Goal: Transaction & Acquisition: Purchase product/service

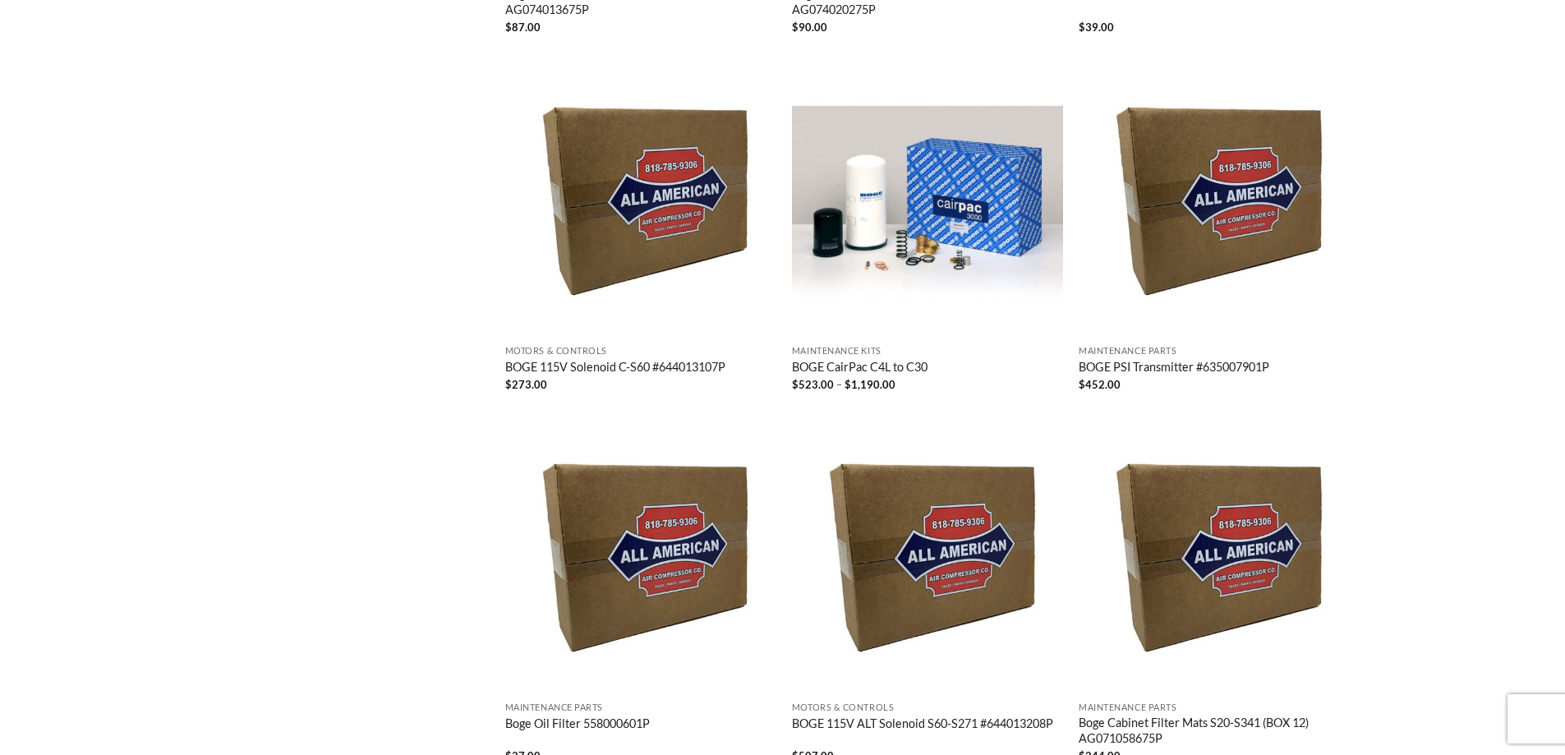
scroll to position [1478, 0]
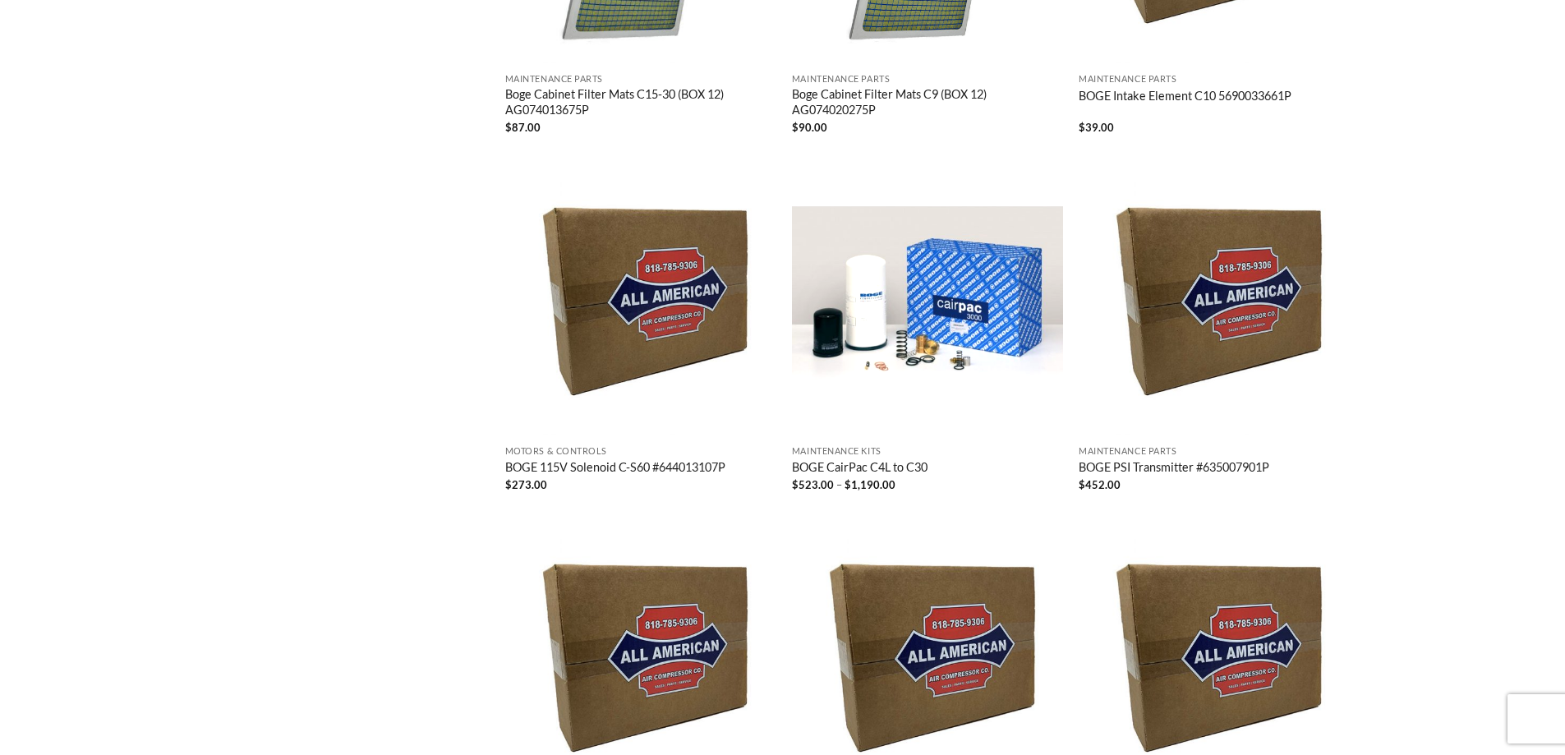
click at [911, 347] on img "BOGE CairPac C4L to C30" at bounding box center [927, 301] width 271 height 271
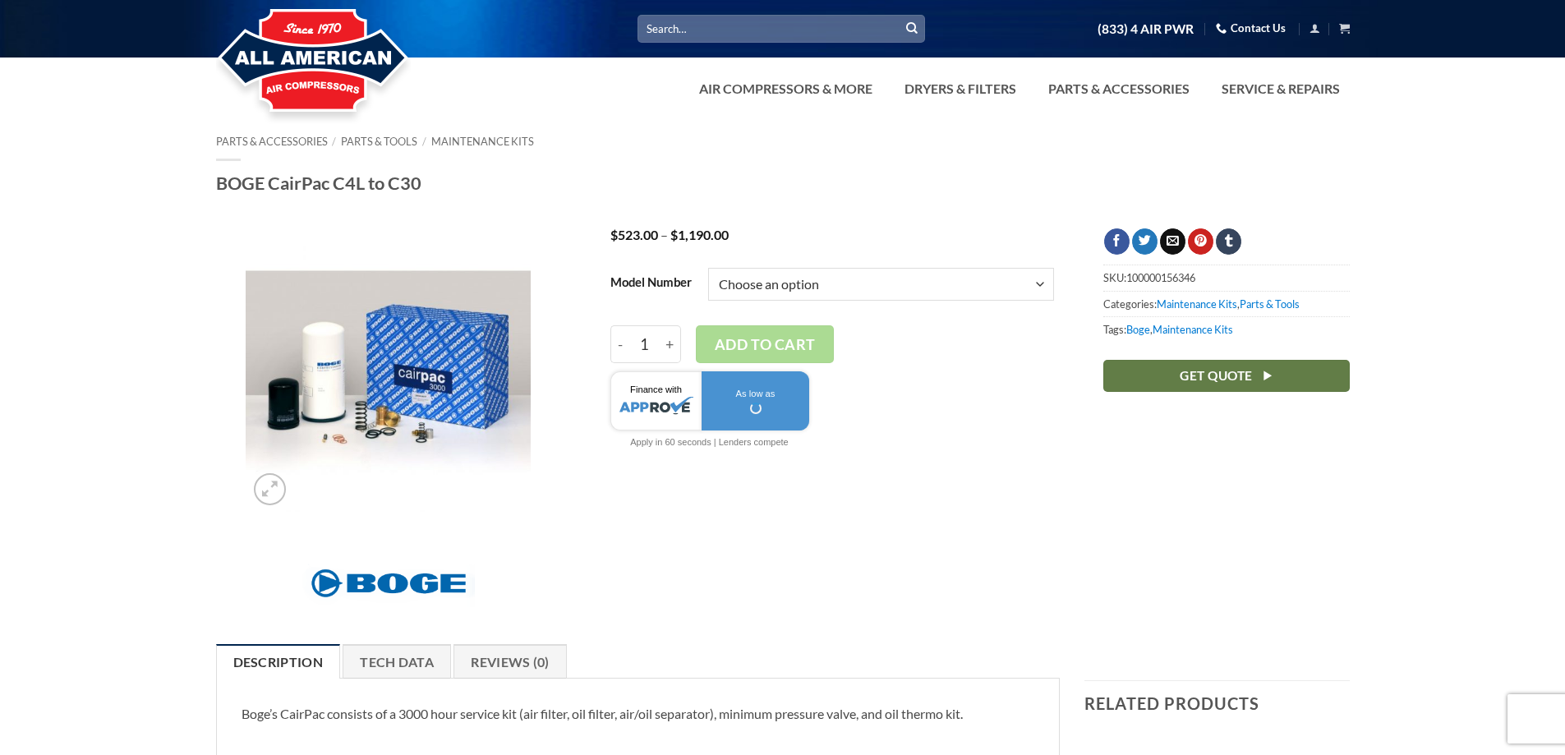
click at [372, 419] on img at bounding box center [388, 370] width 285 height 285
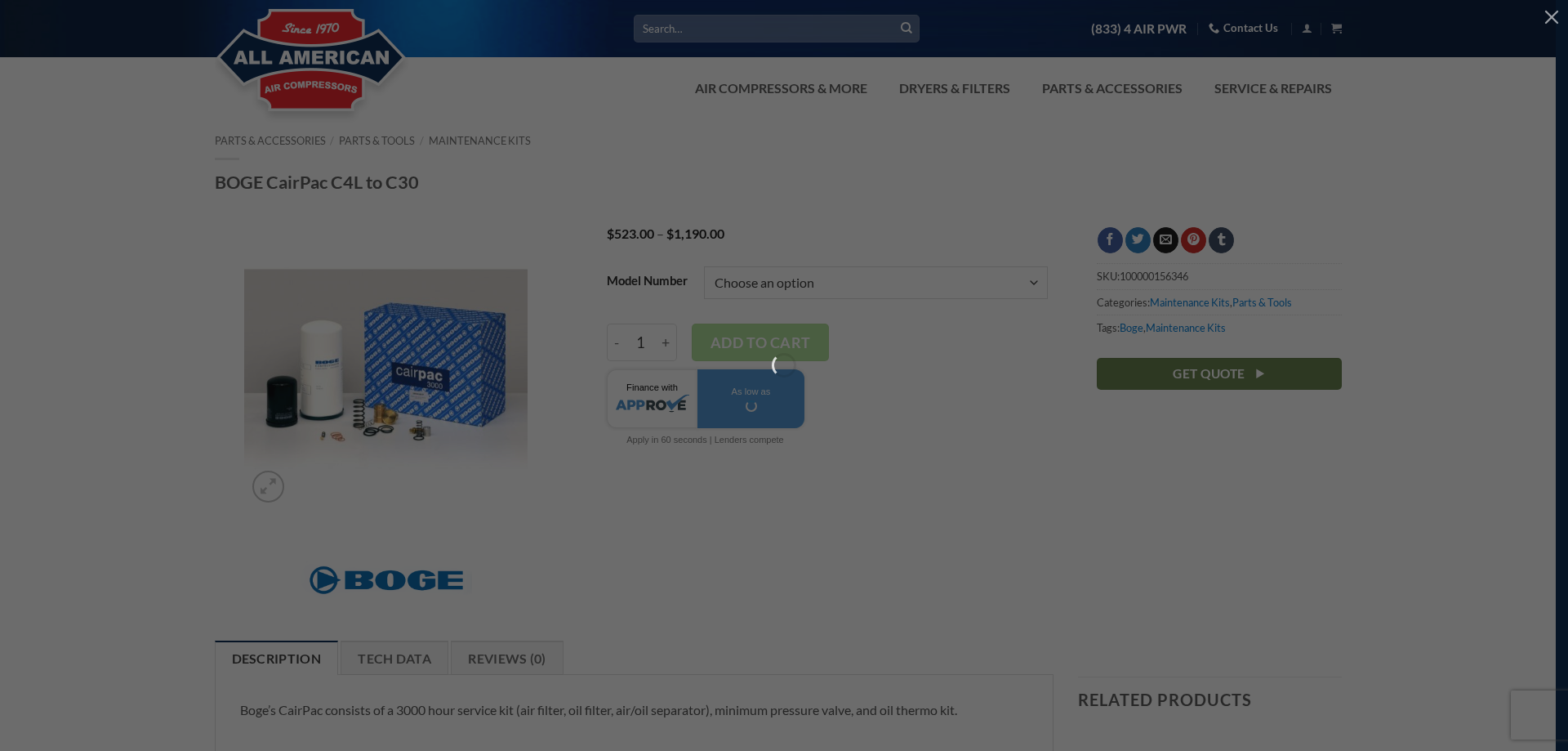
click at [370, 417] on div at bounding box center [784, 375] width 1568 height 751
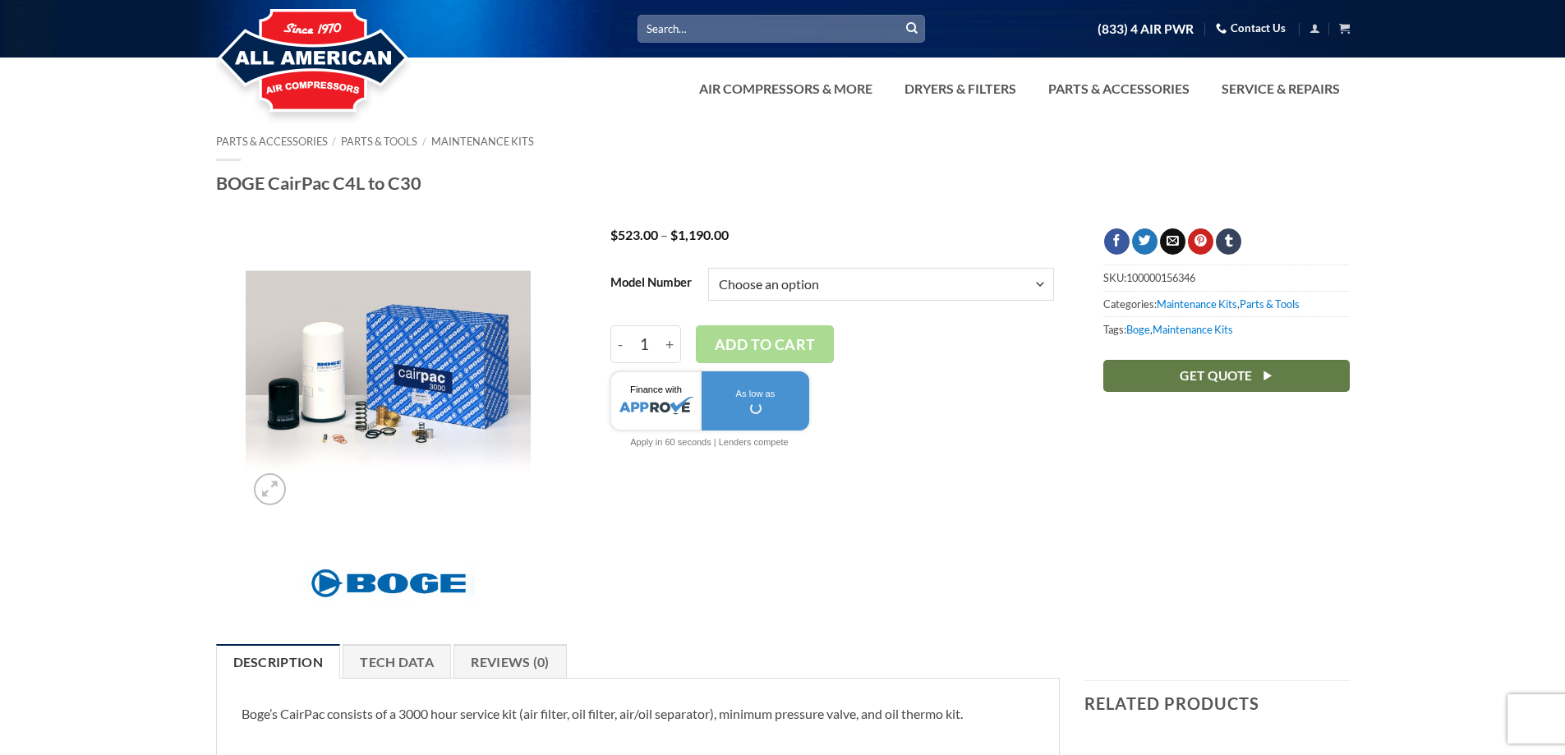
click at [372, 419] on img at bounding box center [388, 370] width 285 height 285
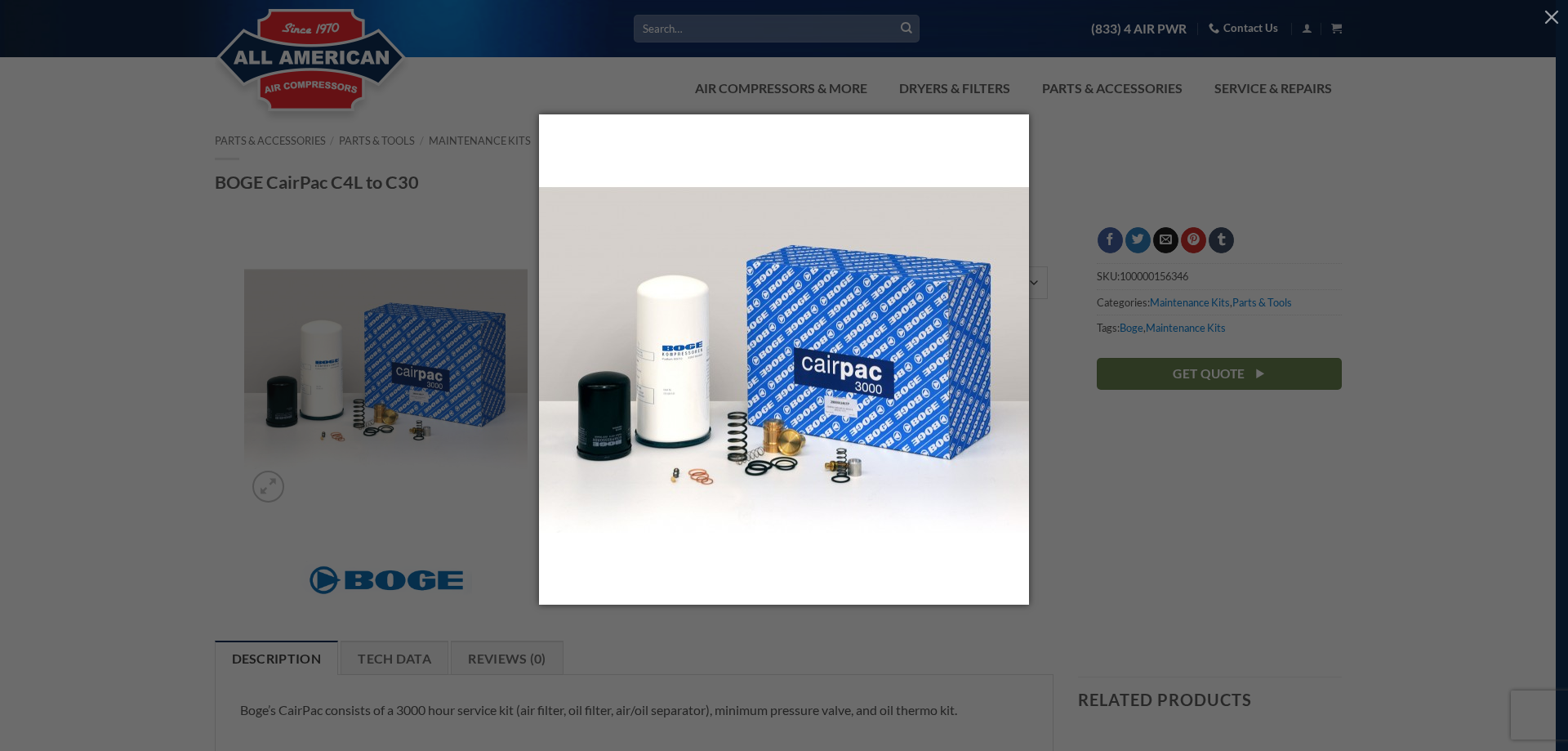
click at [1201, 473] on div at bounding box center [784, 375] width 1568 height 751
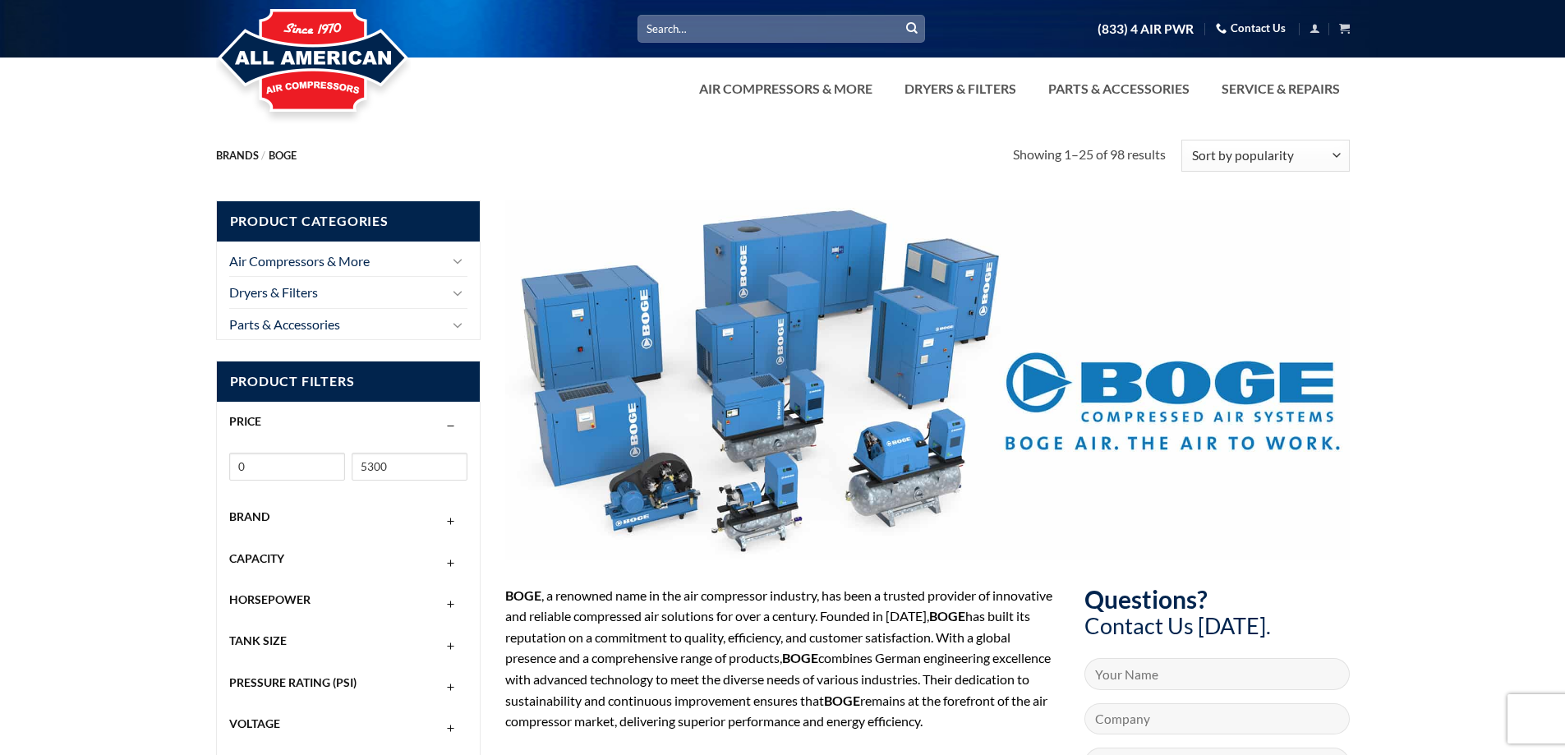
scroll to position [1478, 0]
